Goal: Answer question/provide support

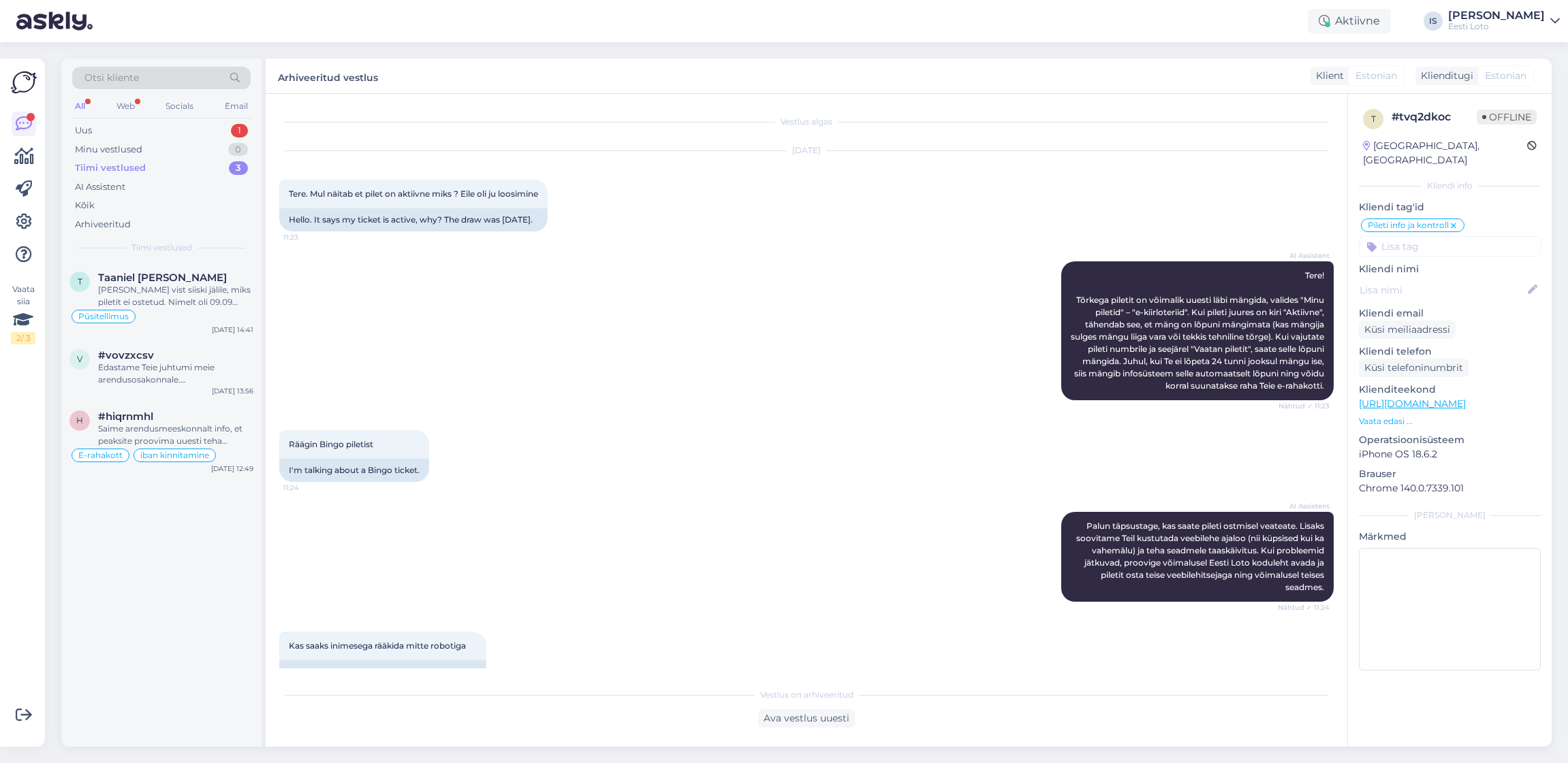
scroll to position [431, 0]
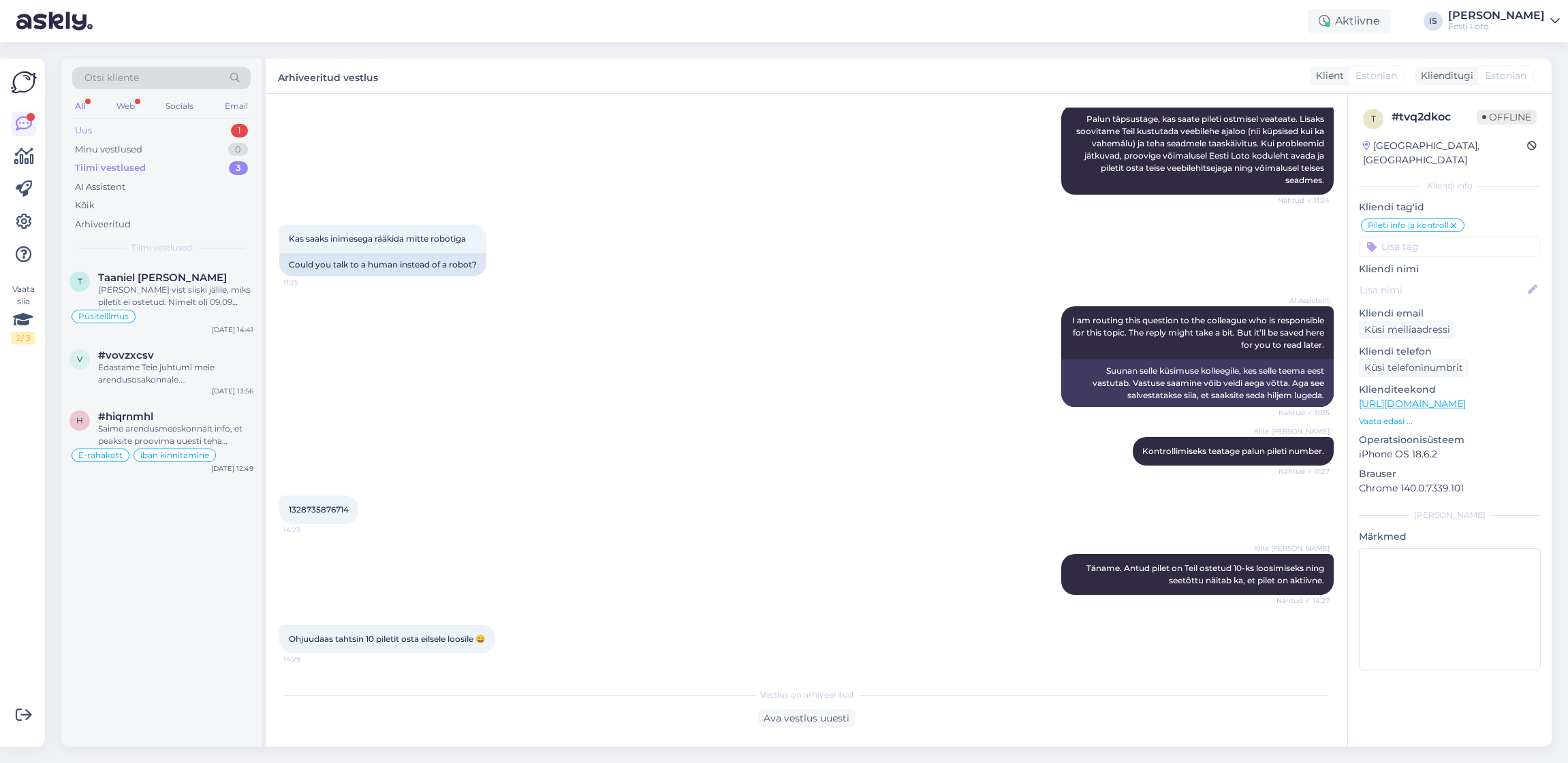
click at [94, 132] on div "Uus 1" at bounding box center [161, 130] width 178 height 19
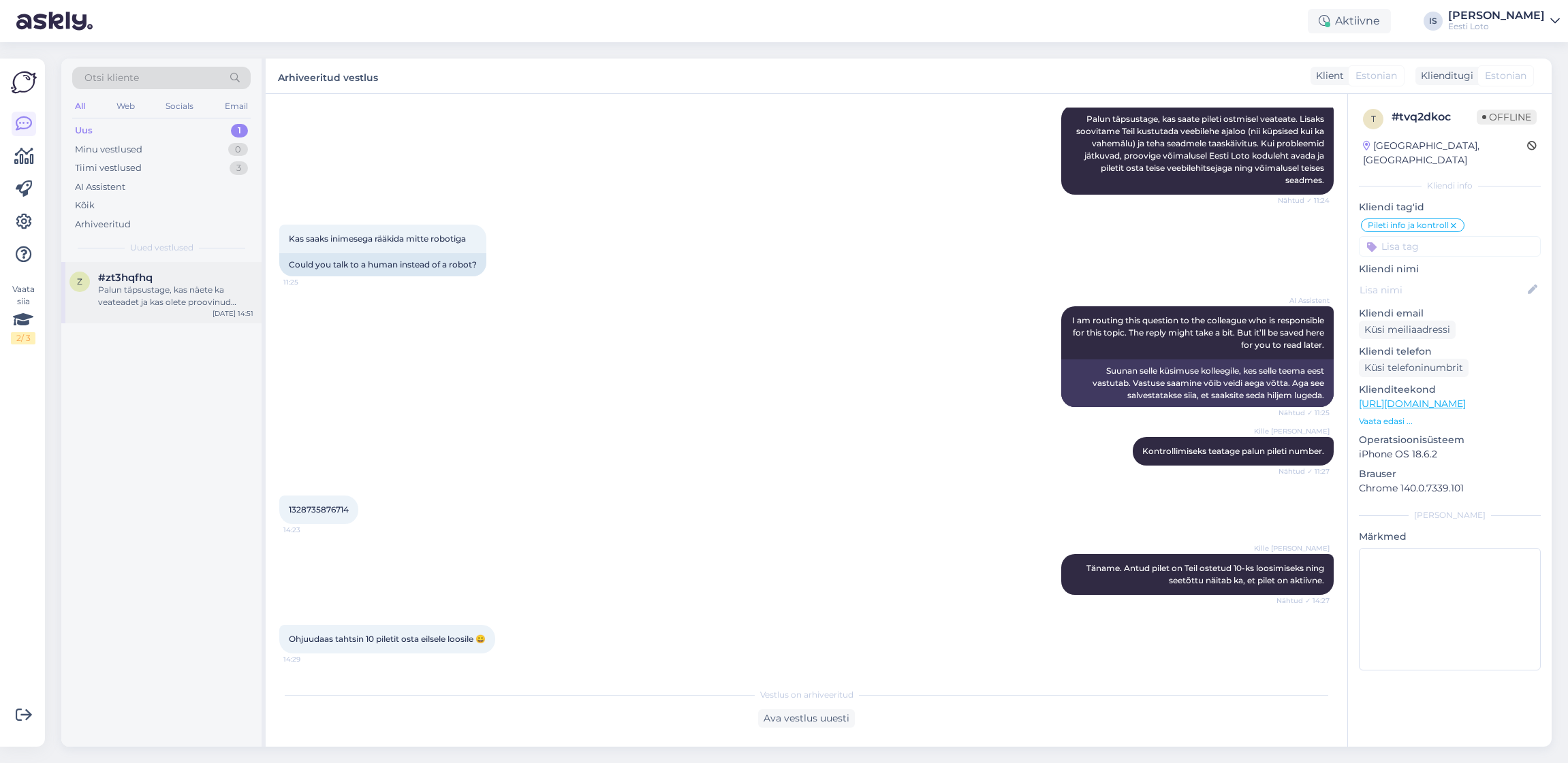
click at [166, 288] on div "Palun täpsustage, kas näete ka veateadet ja kas olete proovinud veebilehitseja …" at bounding box center [176, 296] width 155 height 24
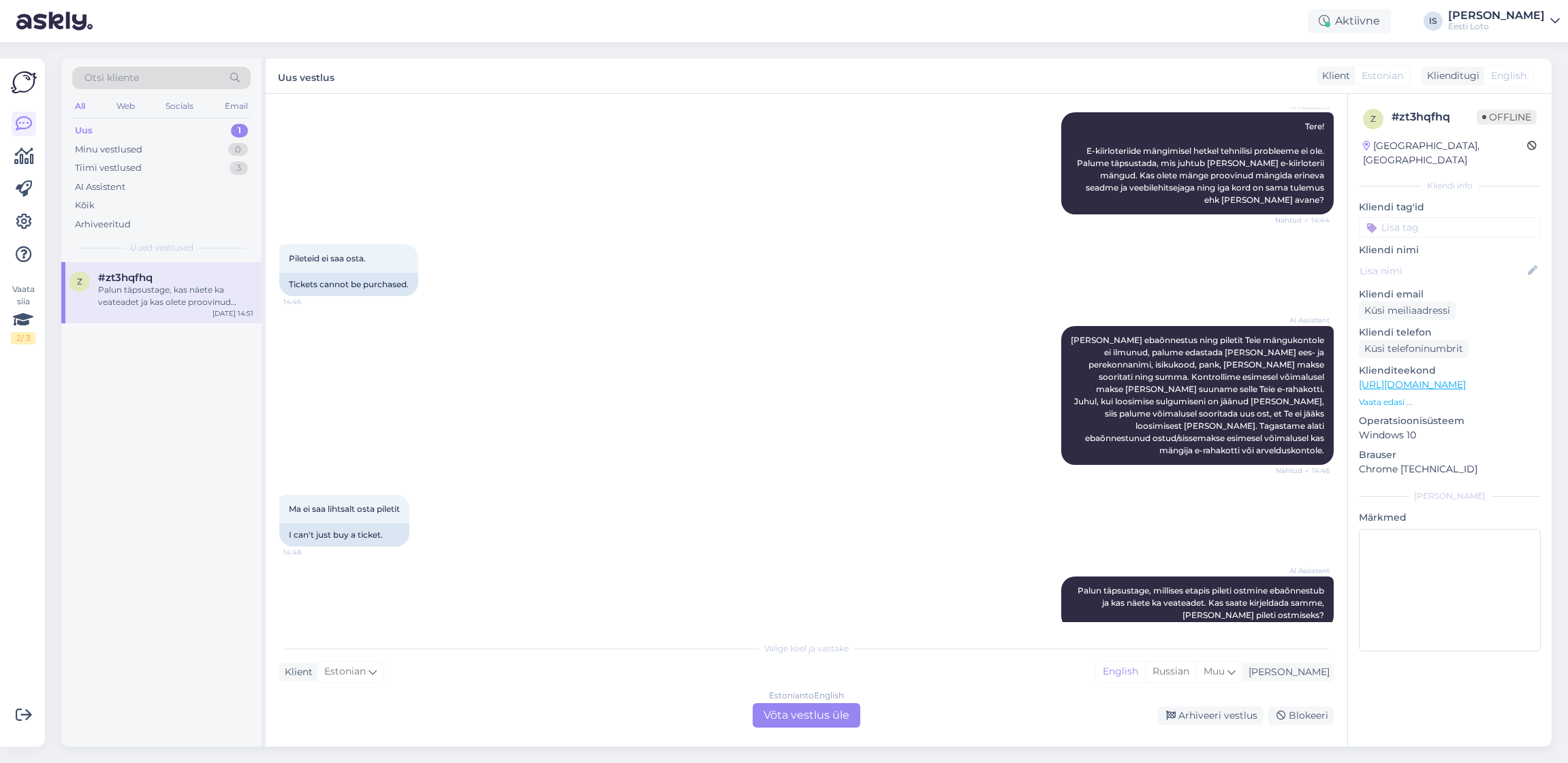
scroll to position [1740, 0]
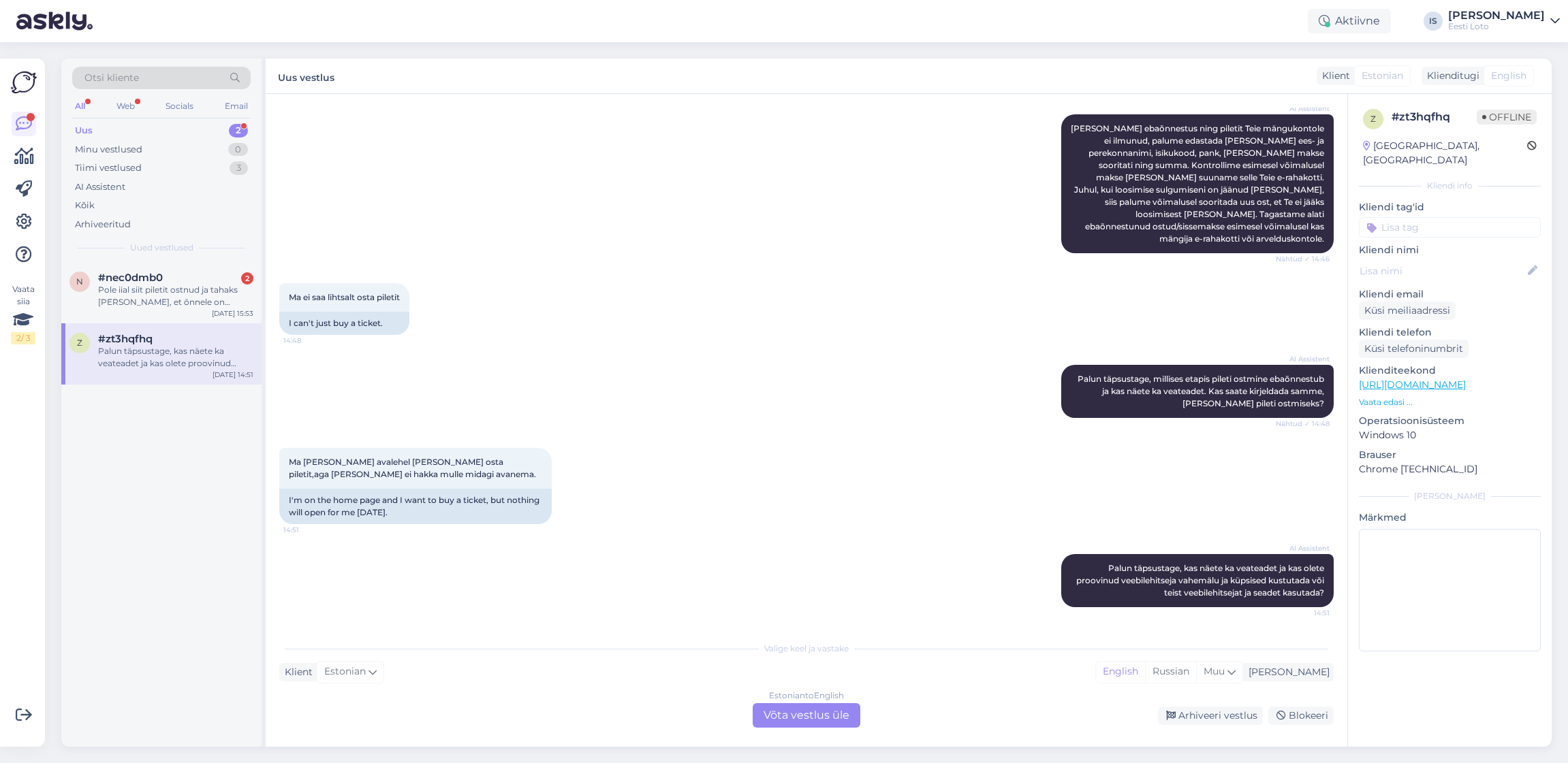
click at [88, 129] on div "Uus" at bounding box center [83, 131] width 18 height 14
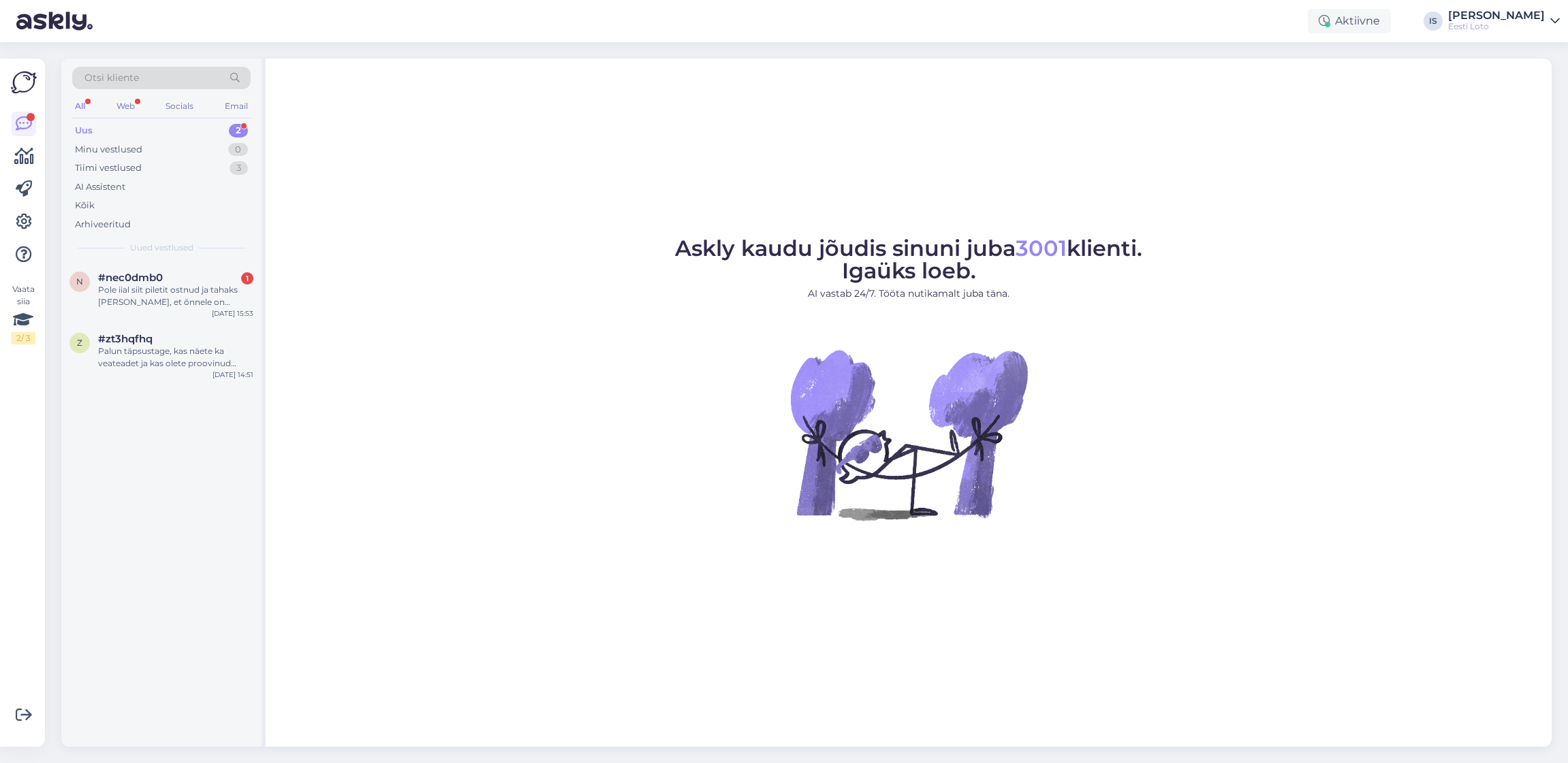
click at [81, 131] on div "Uus" at bounding box center [83, 131] width 18 height 14
click at [165, 294] on div "Pole iial siit piletit ostnud ja tahaks [PERSON_NAME], et õnnele on võimalus an…" at bounding box center [176, 296] width 155 height 24
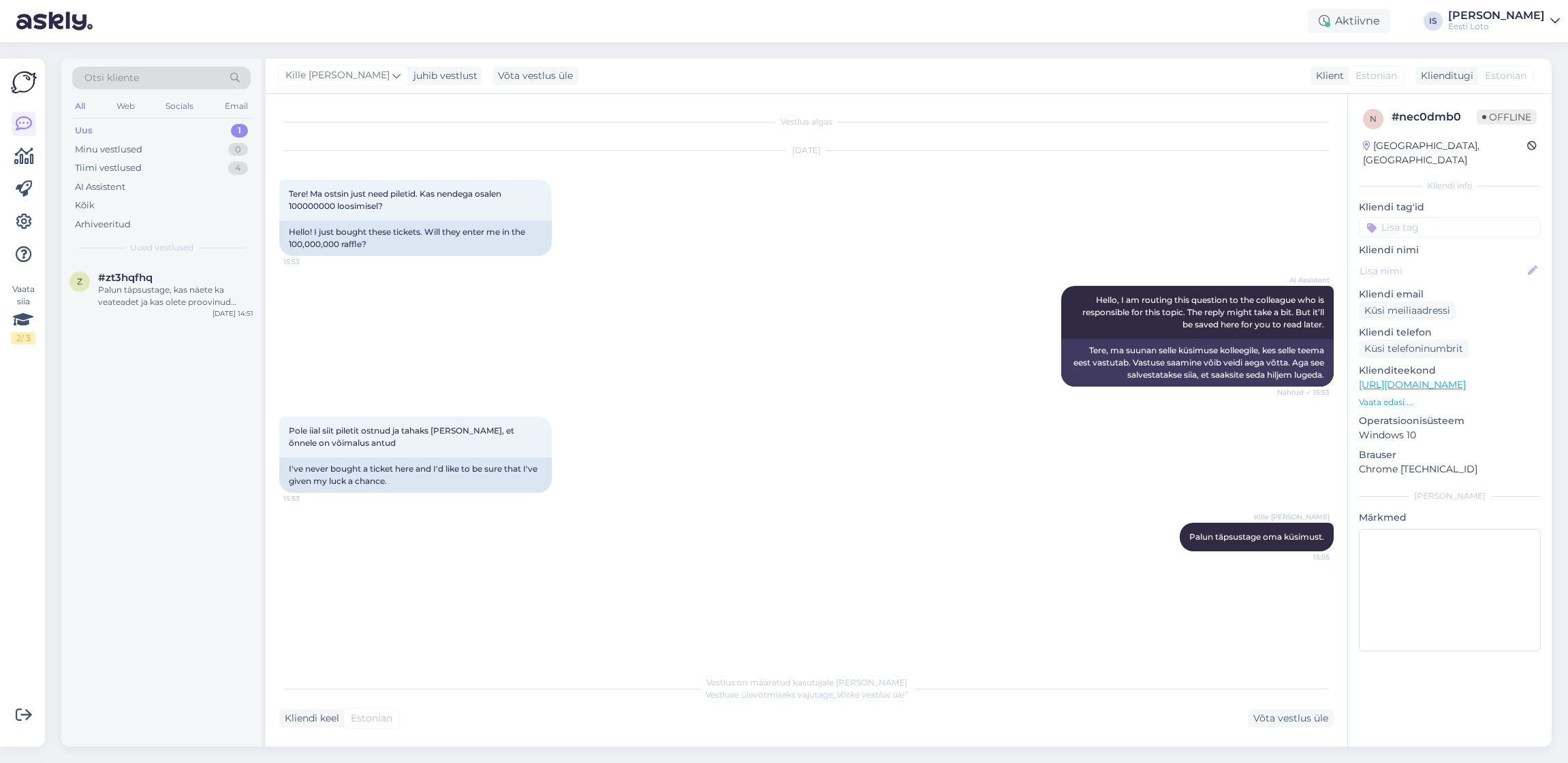
click at [86, 128] on div "Uus" at bounding box center [83, 131] width 18 height 14
click at [152, 294] on div "Palun täpsustage, kas näete ka veateadet ja kas olete proovinud veebilehitseja …" at bounding box center [176, 296] width 155 height 24
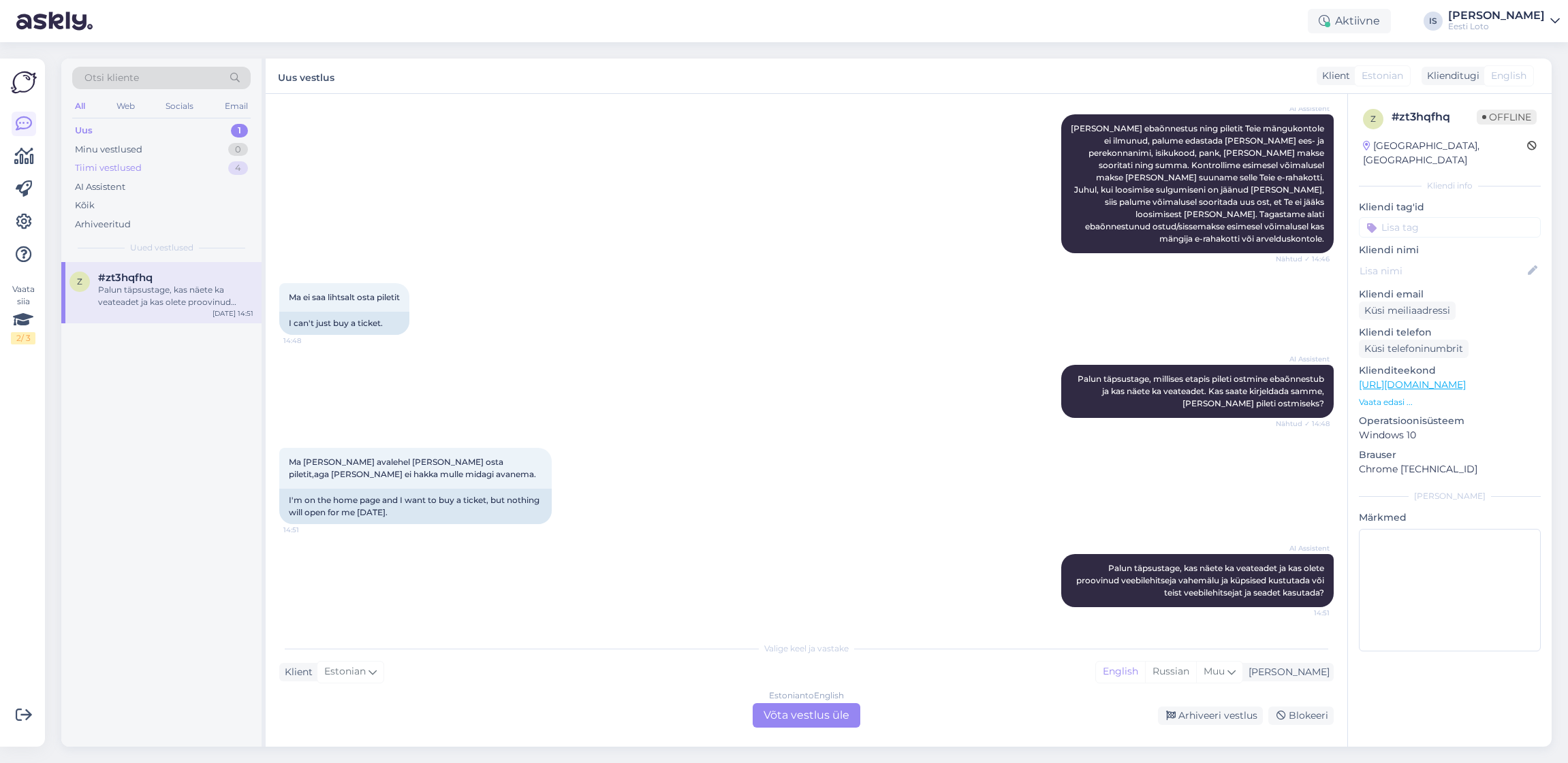
click at [129, 161] on div "Tiimi vestlused" at bounding box center [108, 168] width 67 height 14
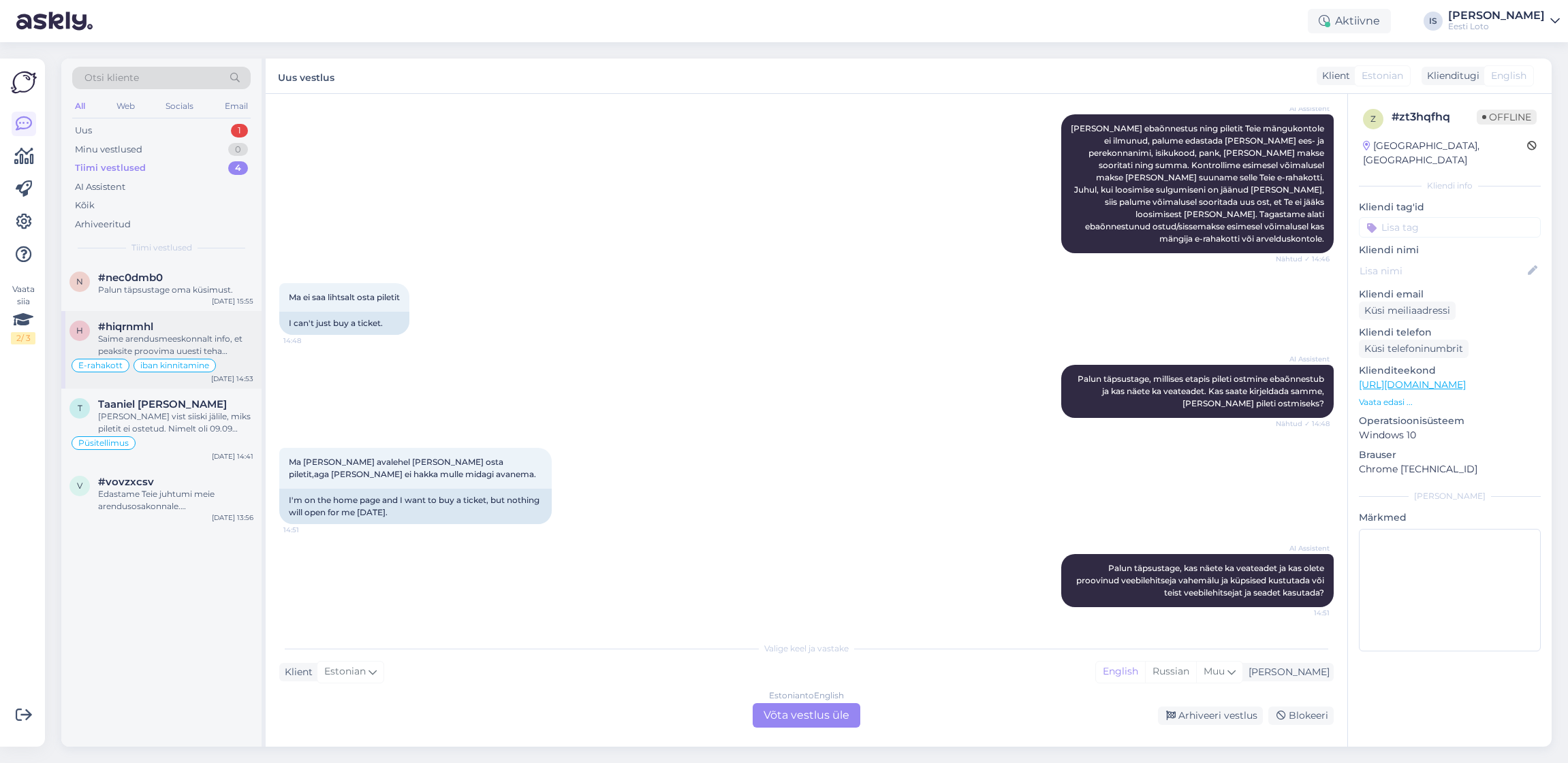
click at [202, 345] on div "Saime arendusmeeskonnalt info, et peaksite proovima uuesti teha sissemakse IBAN…" at bounding box center [176, 345] width 155 height 24
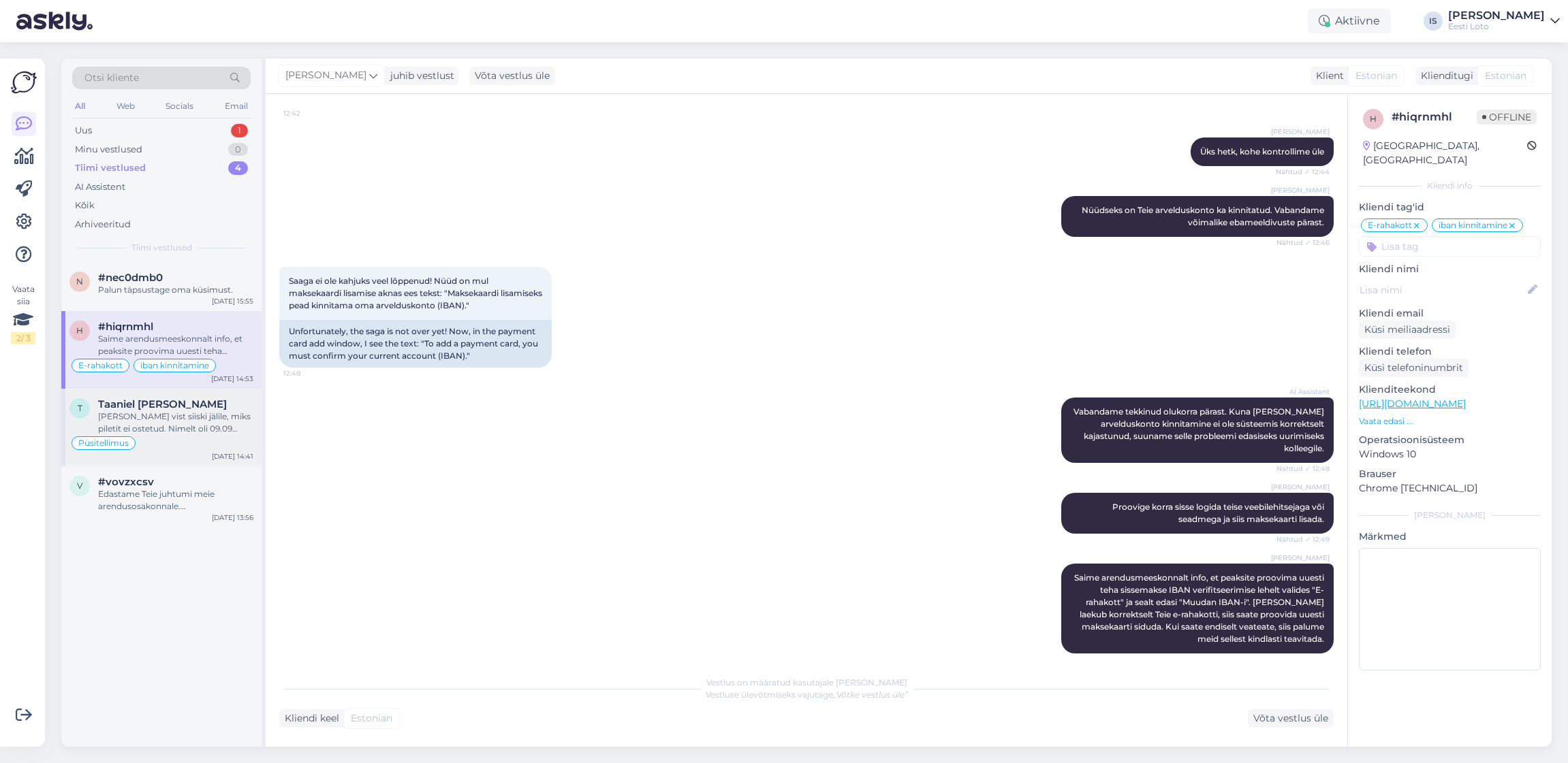
click at [180, 425] on div "[PERSON_NAME] vist siiski jälile, miks piletit ei ostetud. Nimelt oli 09.09 õht…" at bounding box center [176, 423] width 155 height 24
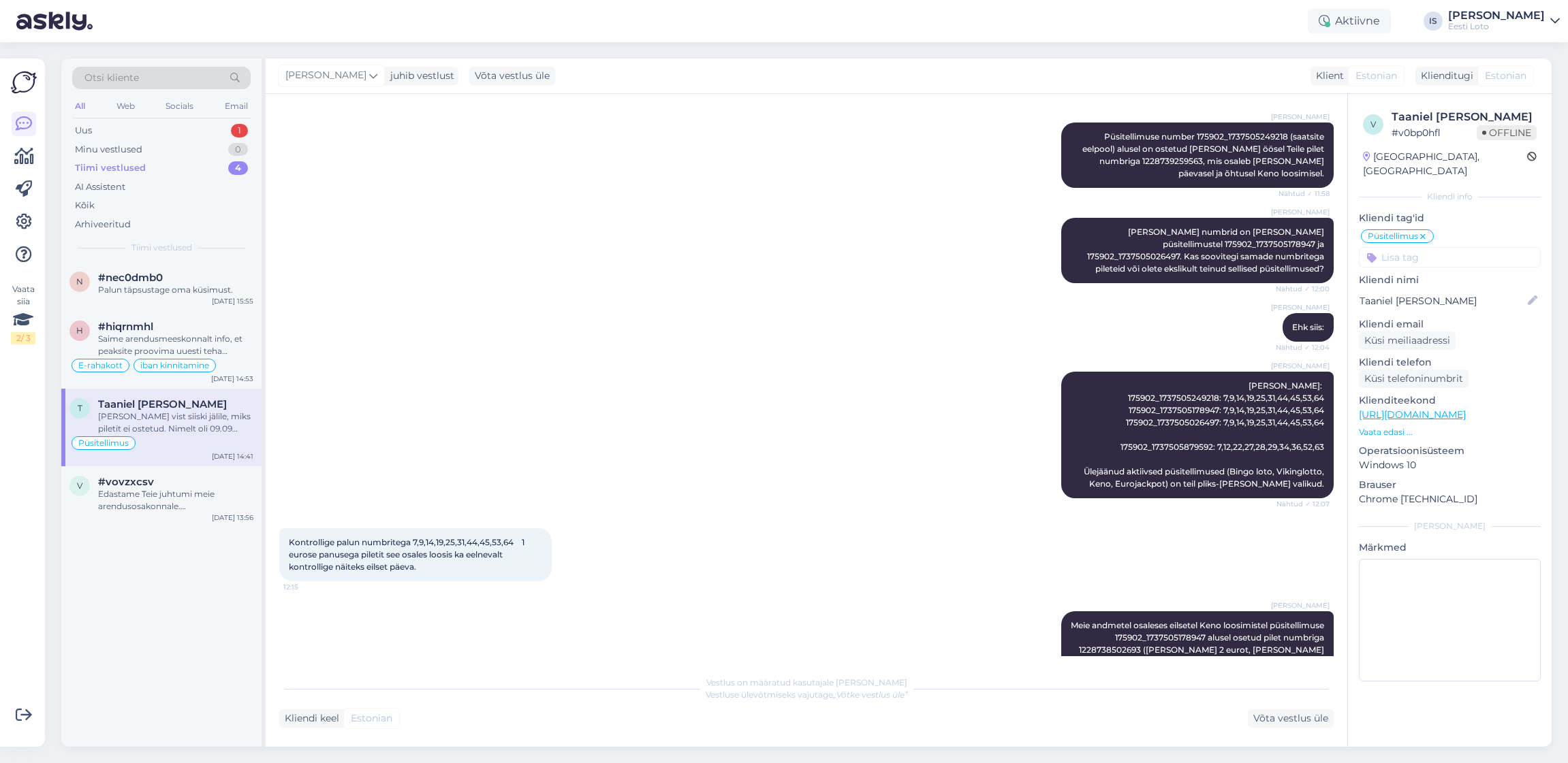
scroll to position [2116, 0]
